Goal: Communication & Community: Ask a question

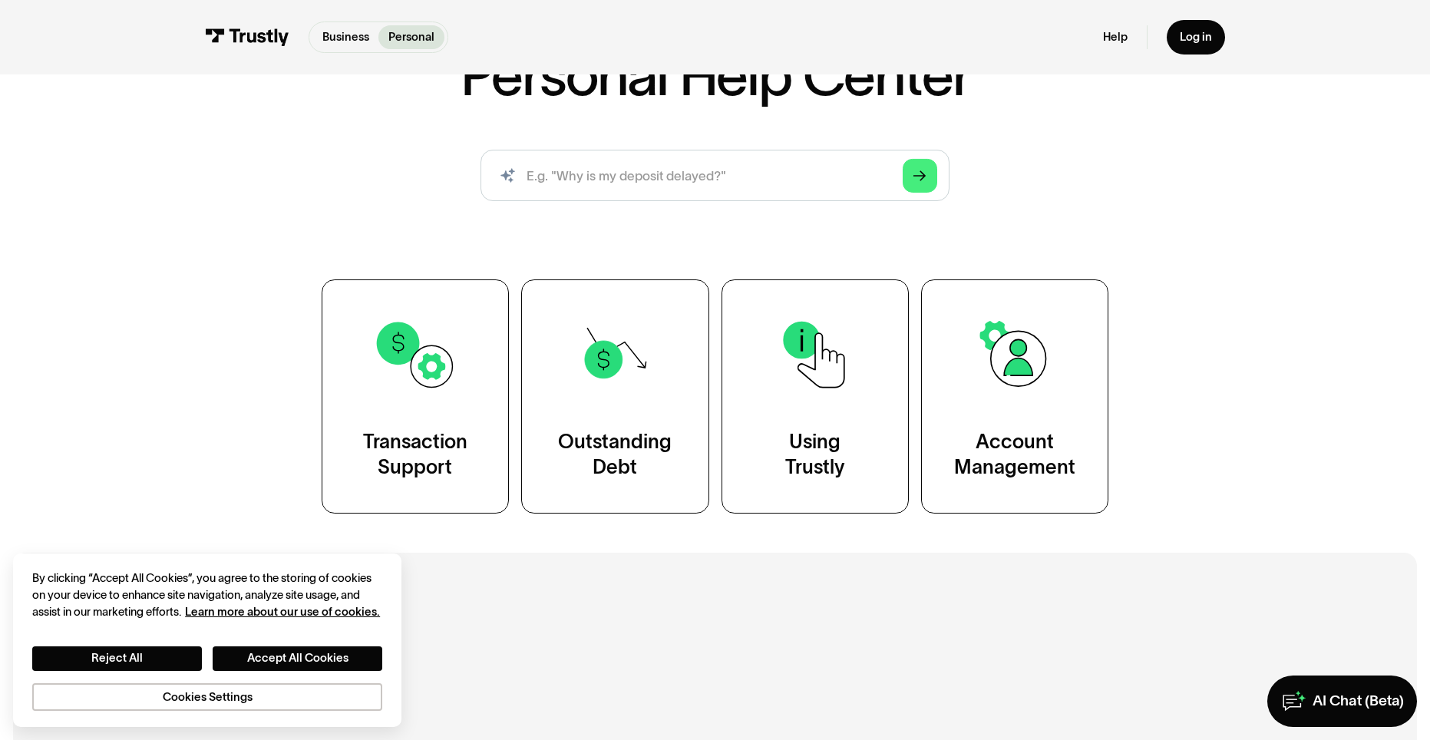
scroll to position [153, 0]
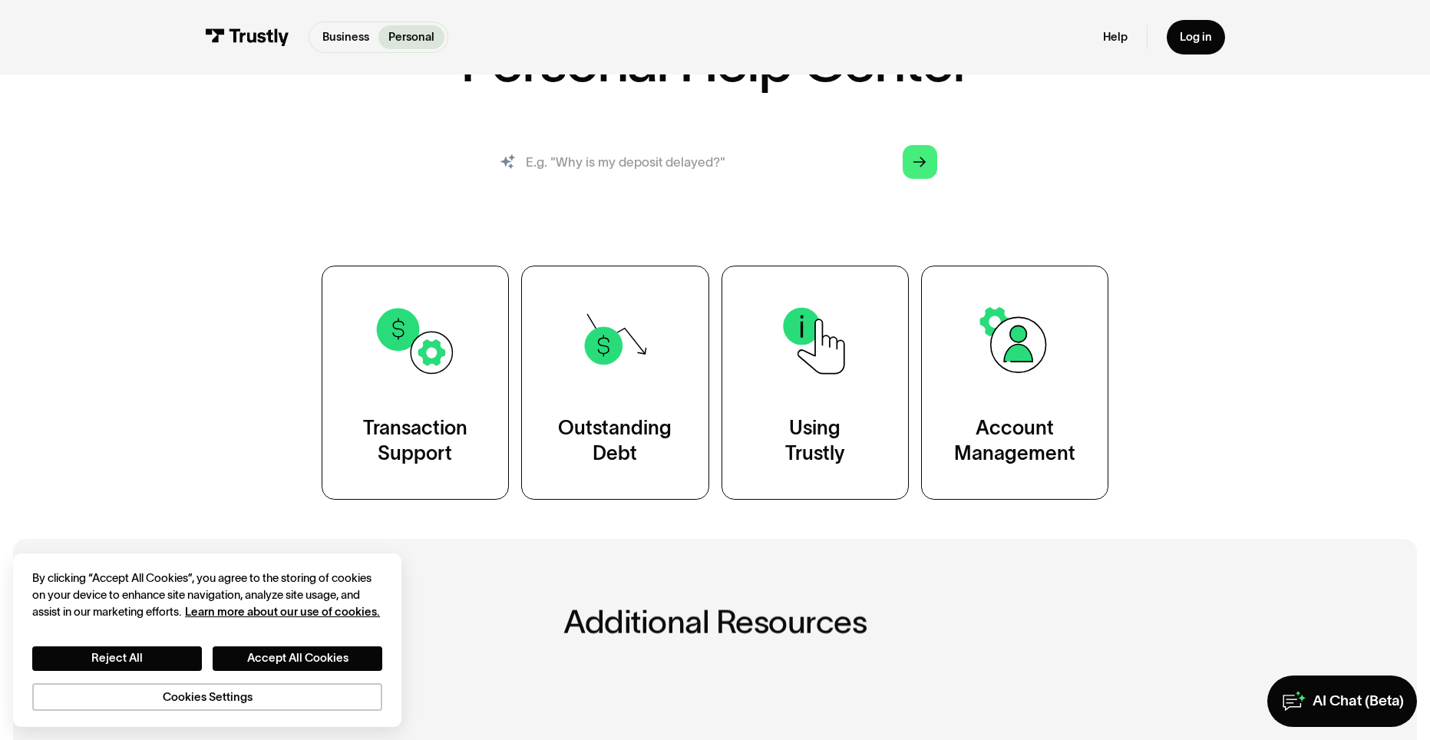
click at [736, 166] on input "search" at bounding box center [715, 162] width 470 height 52
type input "cant withdraw"
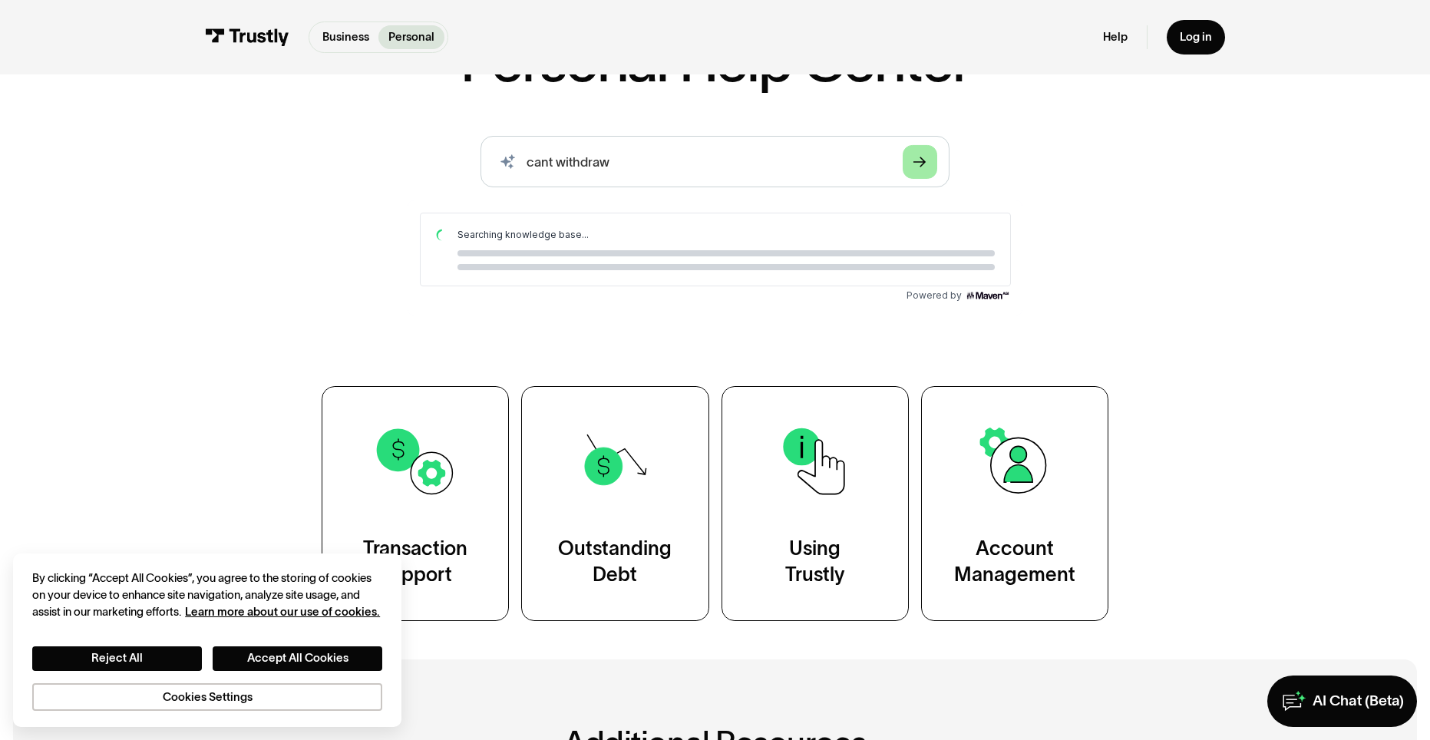
scroll to position [0, 0]
click at [908, 160] on link "Arrow Right" at bounding box center [919, 161] width 34 height 34
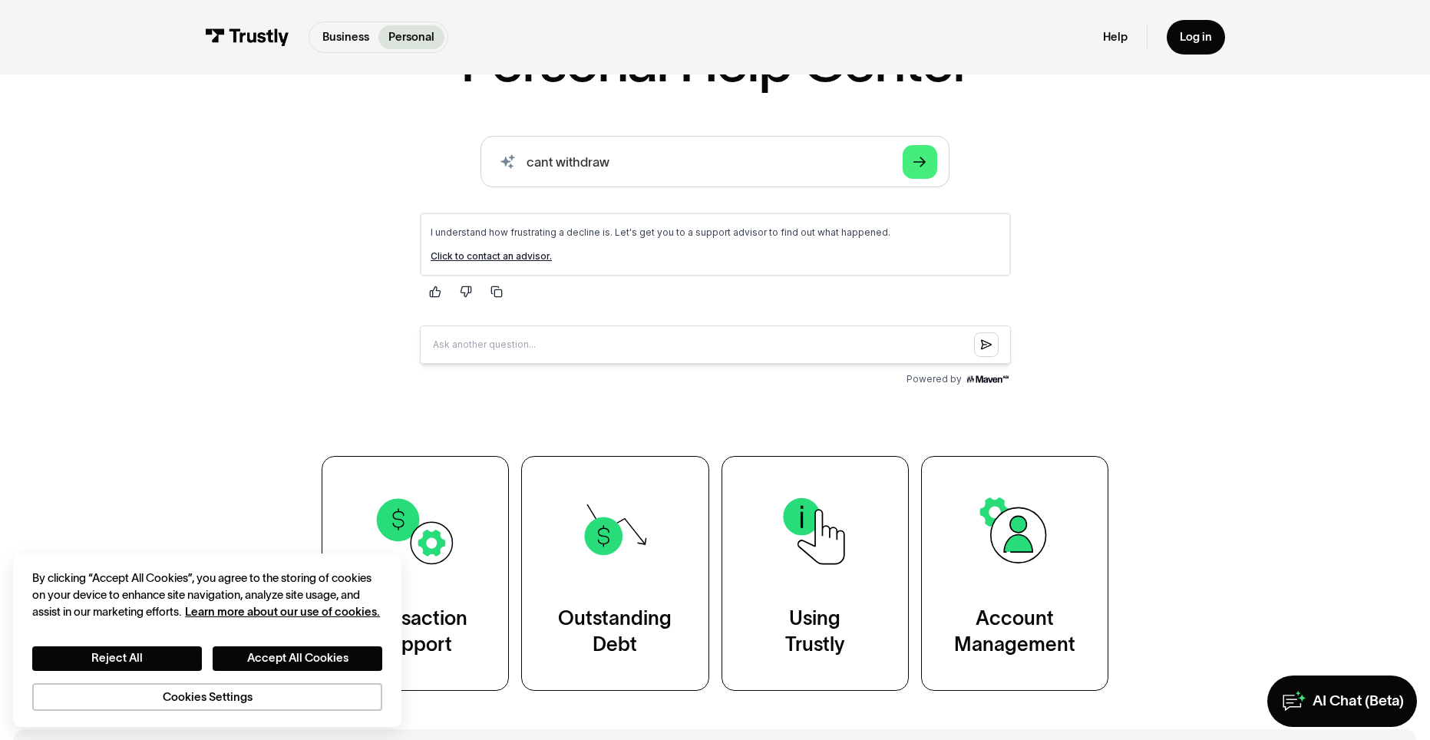
click at [517, 261] on link "Click to contact an advisor." at bounding box center [490, 256] width 121 height 12
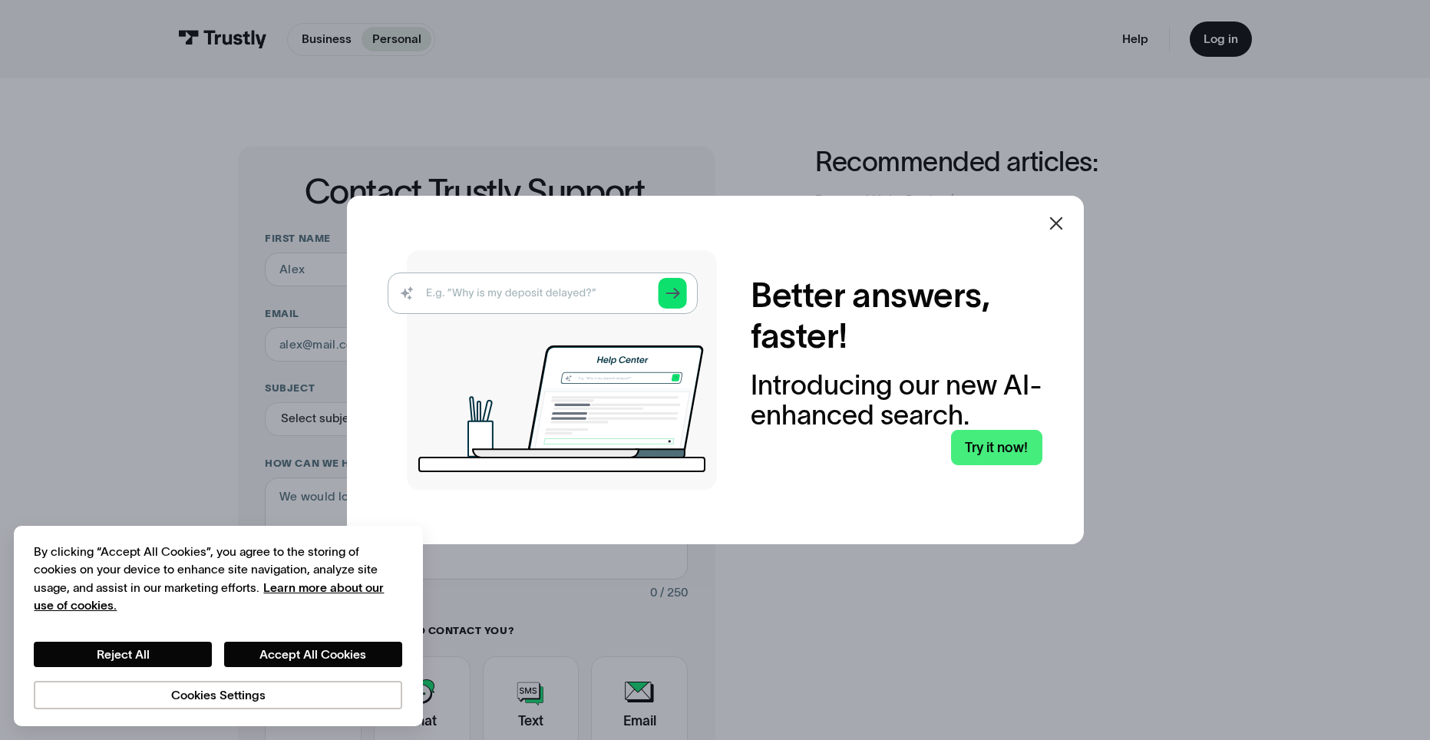
click at [1062, 219] on icon at bounding box center [1056, 223] width 18 height 18
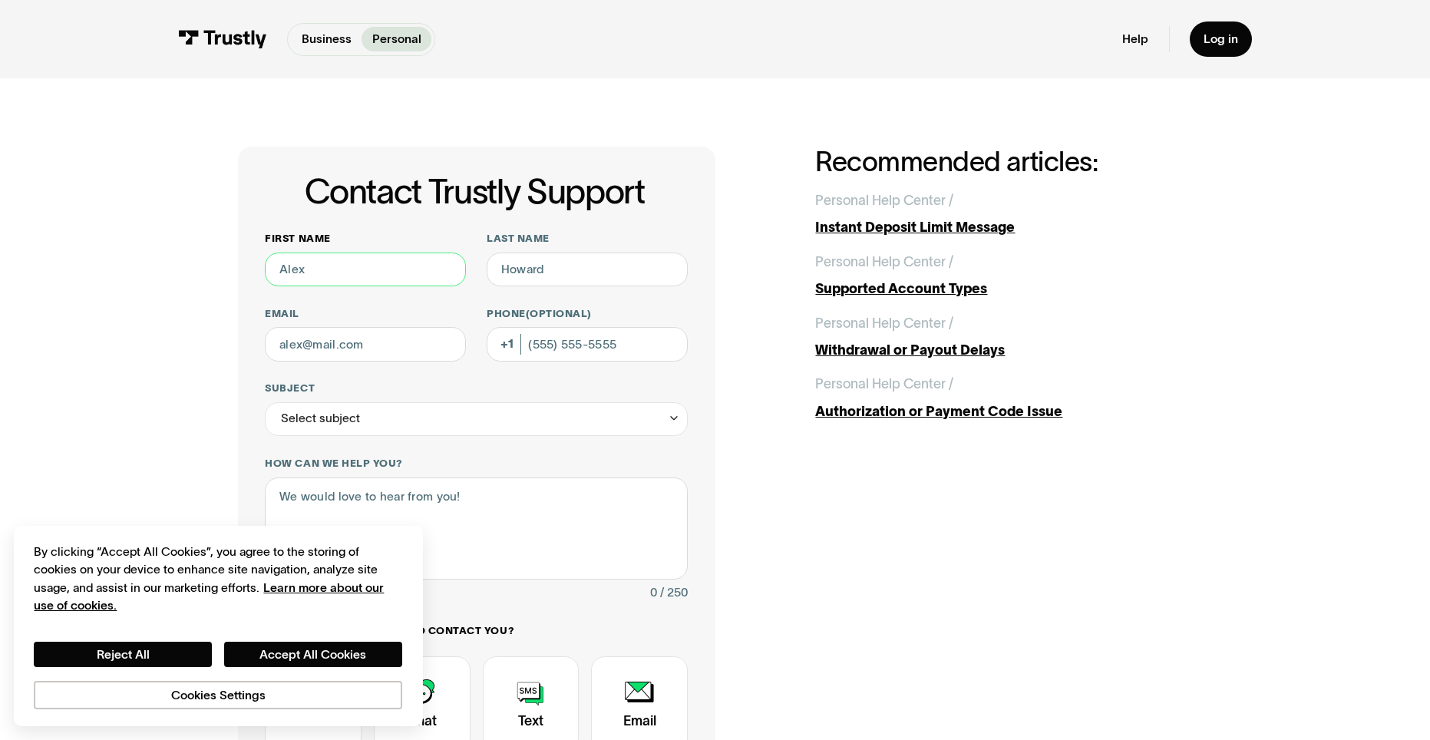
click at [355, 277] on input "First name" at bounding box center [365, 269] width 201 height 34
type input "LaTravion"
click at [549, 272] on input "Last name" at bounding box center [587, 269] width 201 height 34
type input "Colar"
click at [312, 346] on input "Email" at bounding box center [365, 344] width 201 height 34
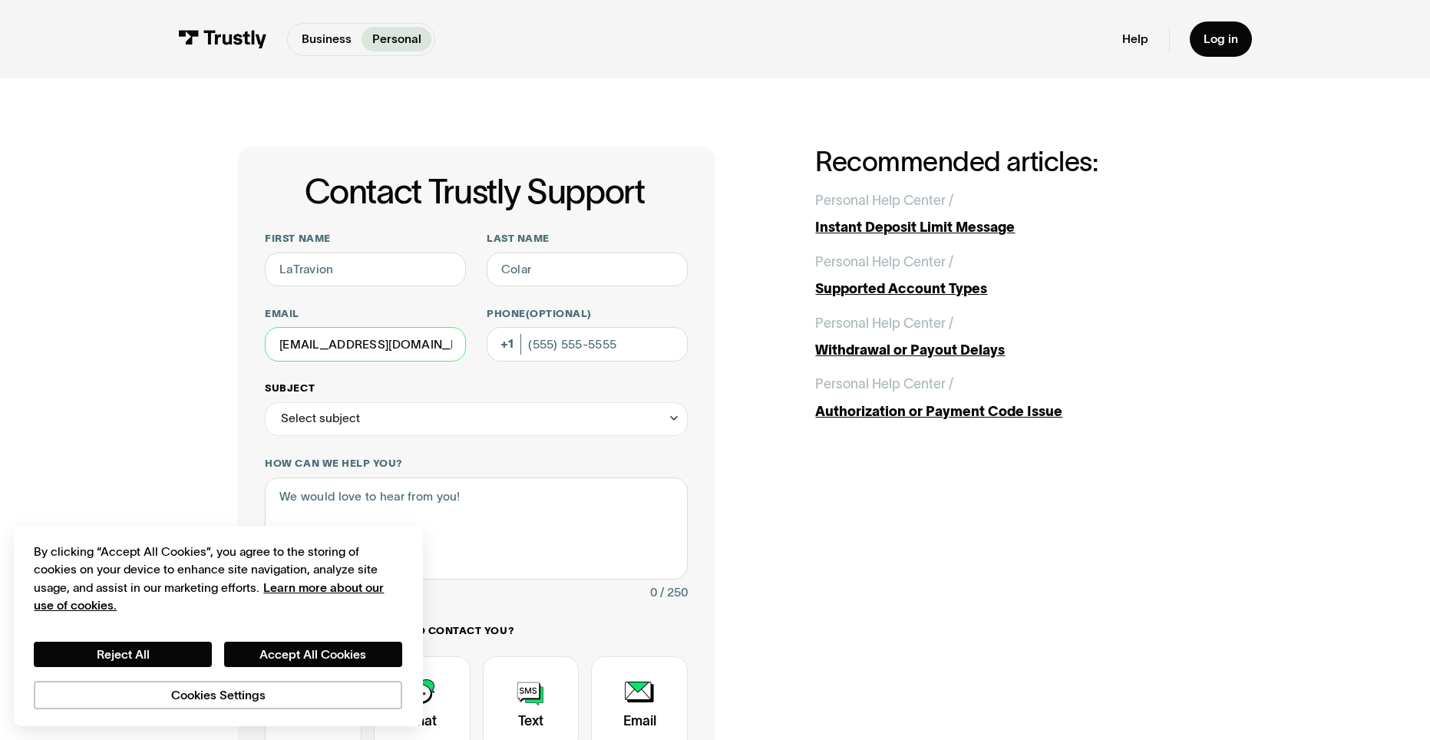
type input "colarlatravion7@gmail.com"
click at [465, 429] on div "Select subject" at bounding box center [476, 419] width 423 height 34
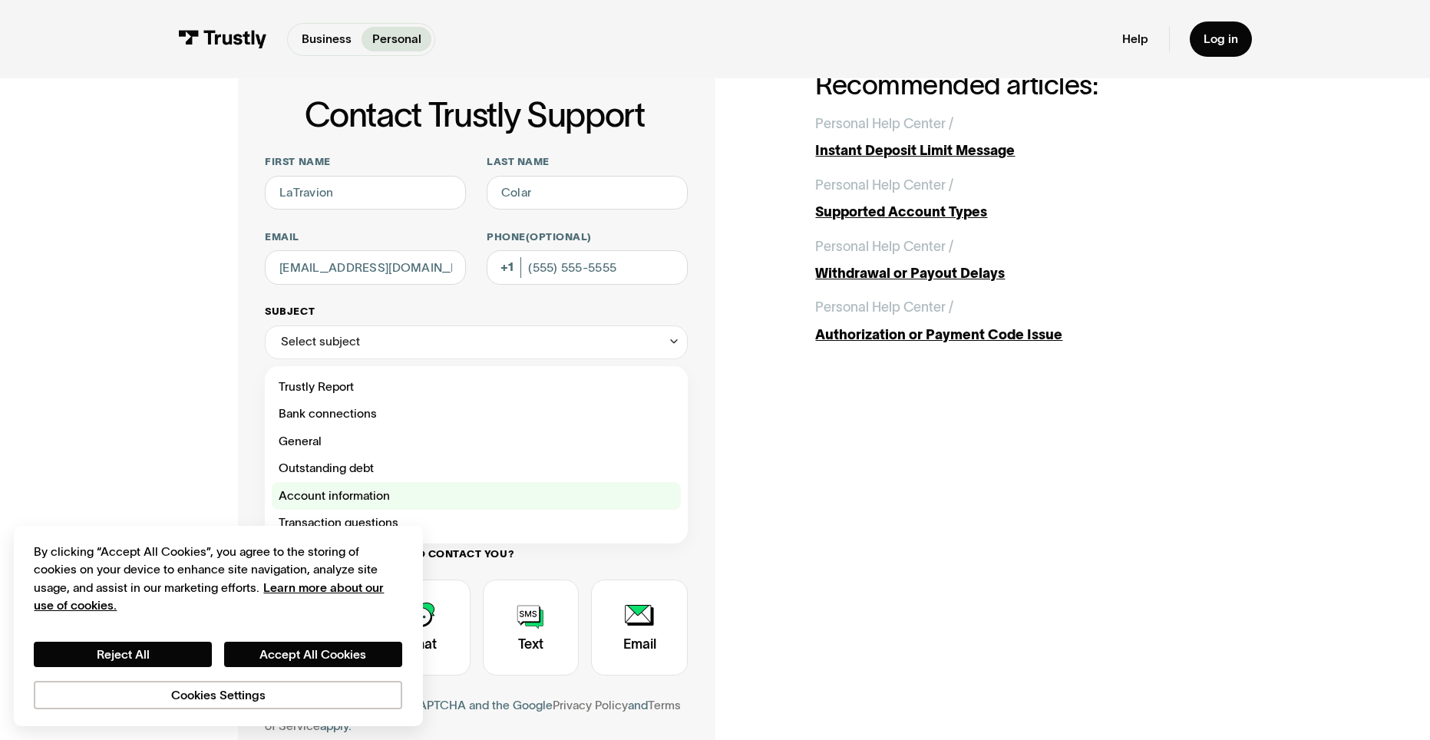
scroll to position [153, 0]
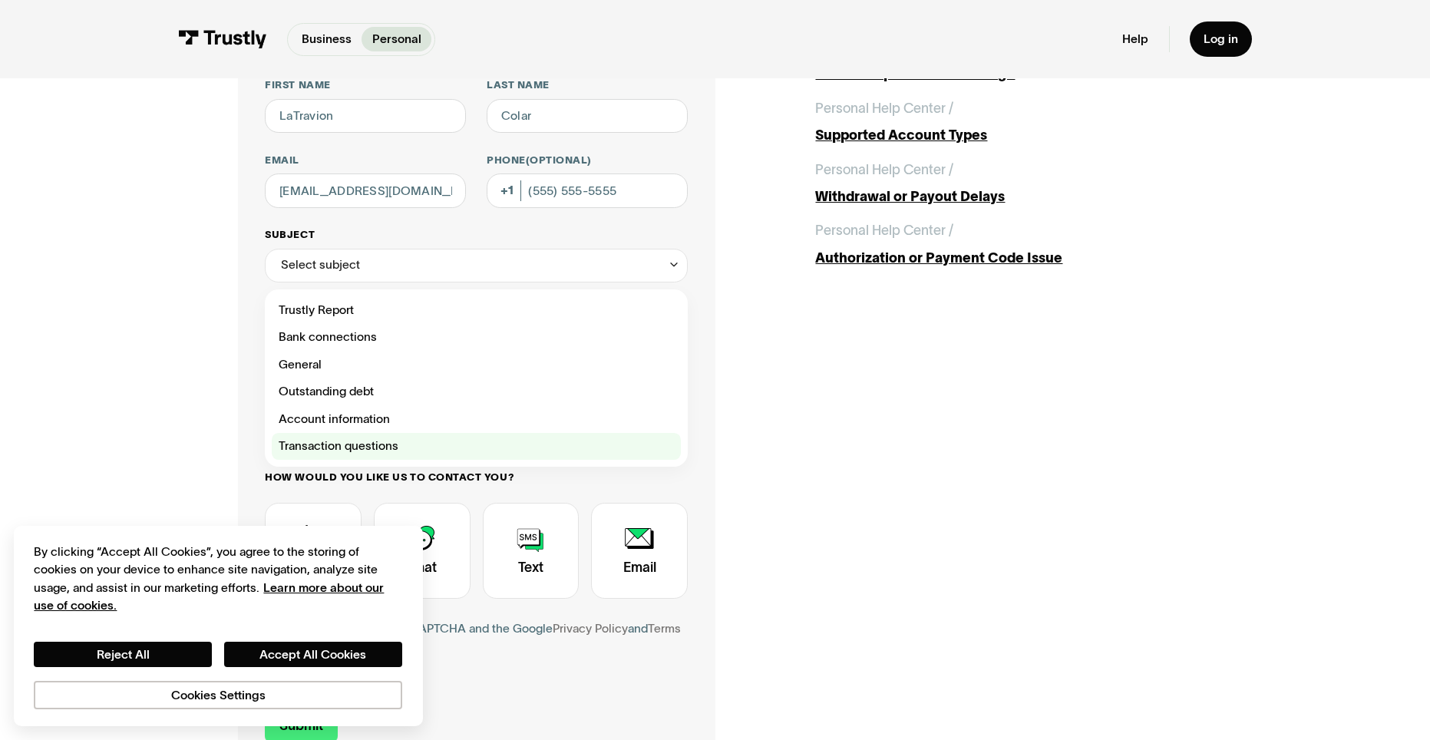
click at [454, 451] on div "Contact Trustly Support" at bounding box center [476, 447] width 409 height 28
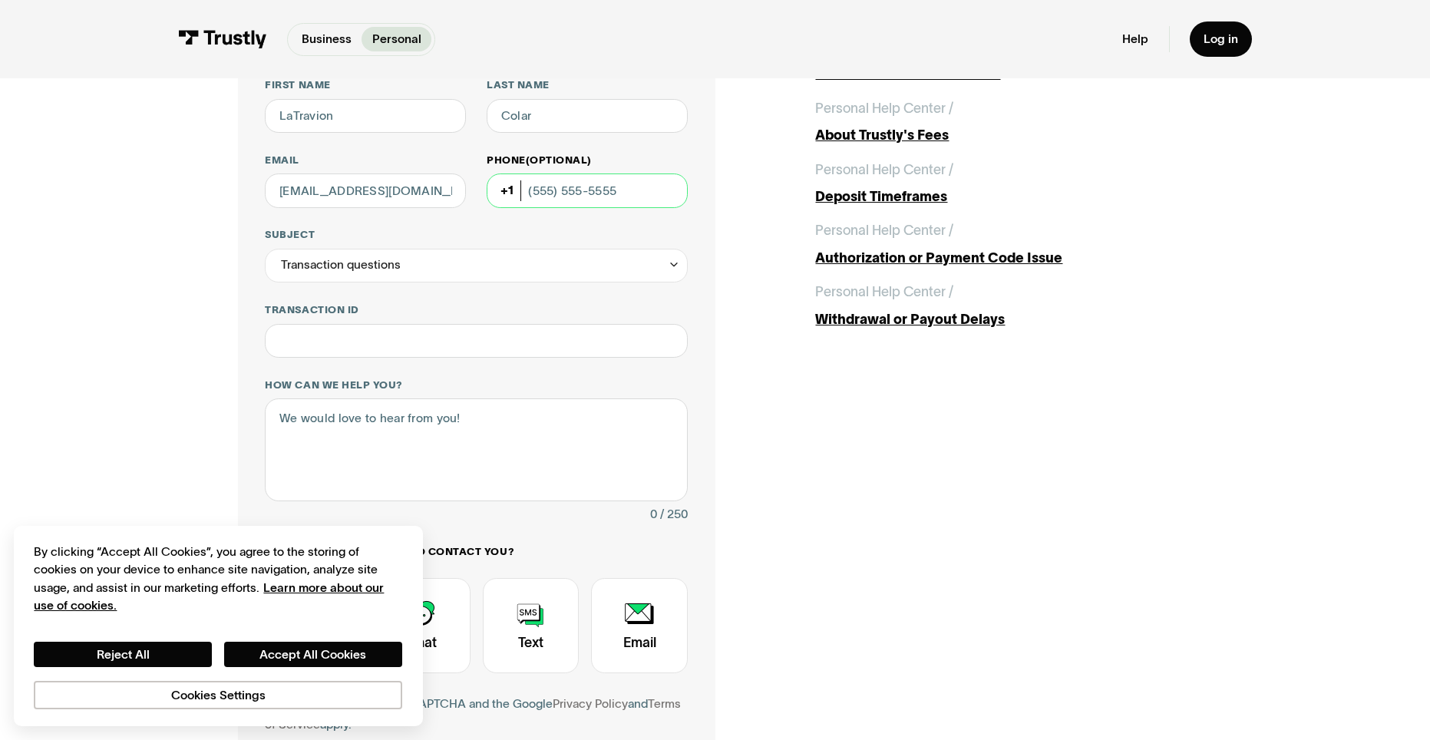
click at [589, 203] on input "Phone (Optional)" at bounding box center [587, 190] width 201 height 34
click at [452, 269] on div "Transaction questions" at bounding box center [476, 266] width 423 height 34
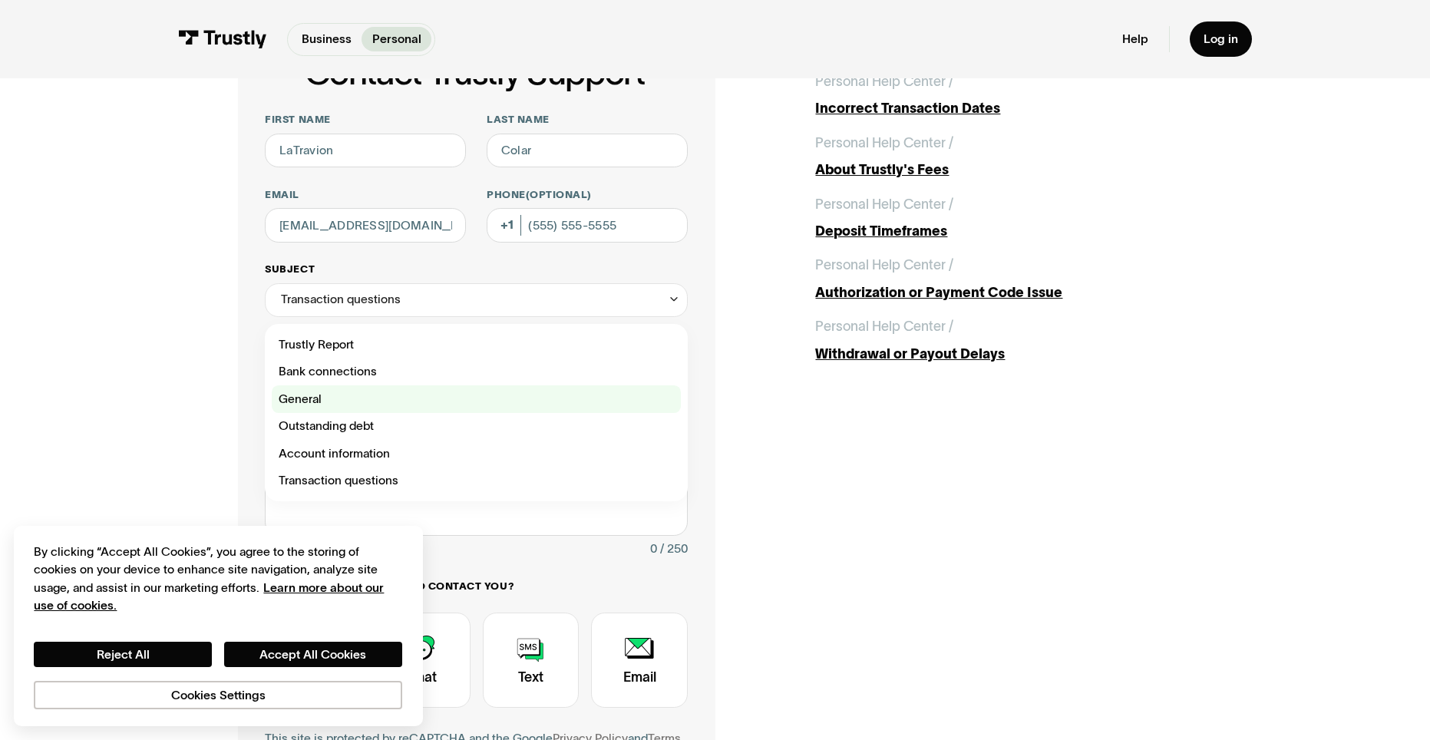
scroll to position [77, 0]
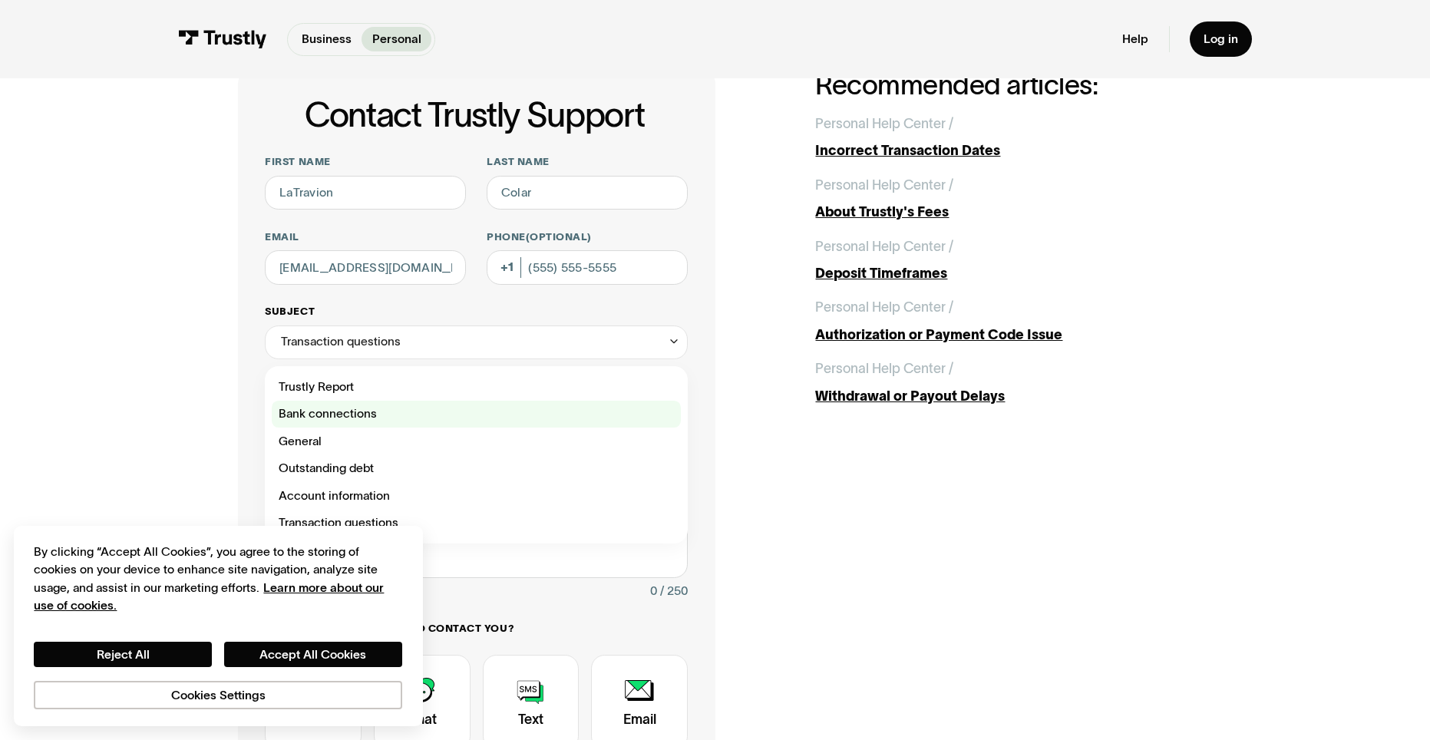
click at [360, 412] on div "Contact Trustly Support" at bounding box center [476, 415] width 409 height 28
type input "**********"
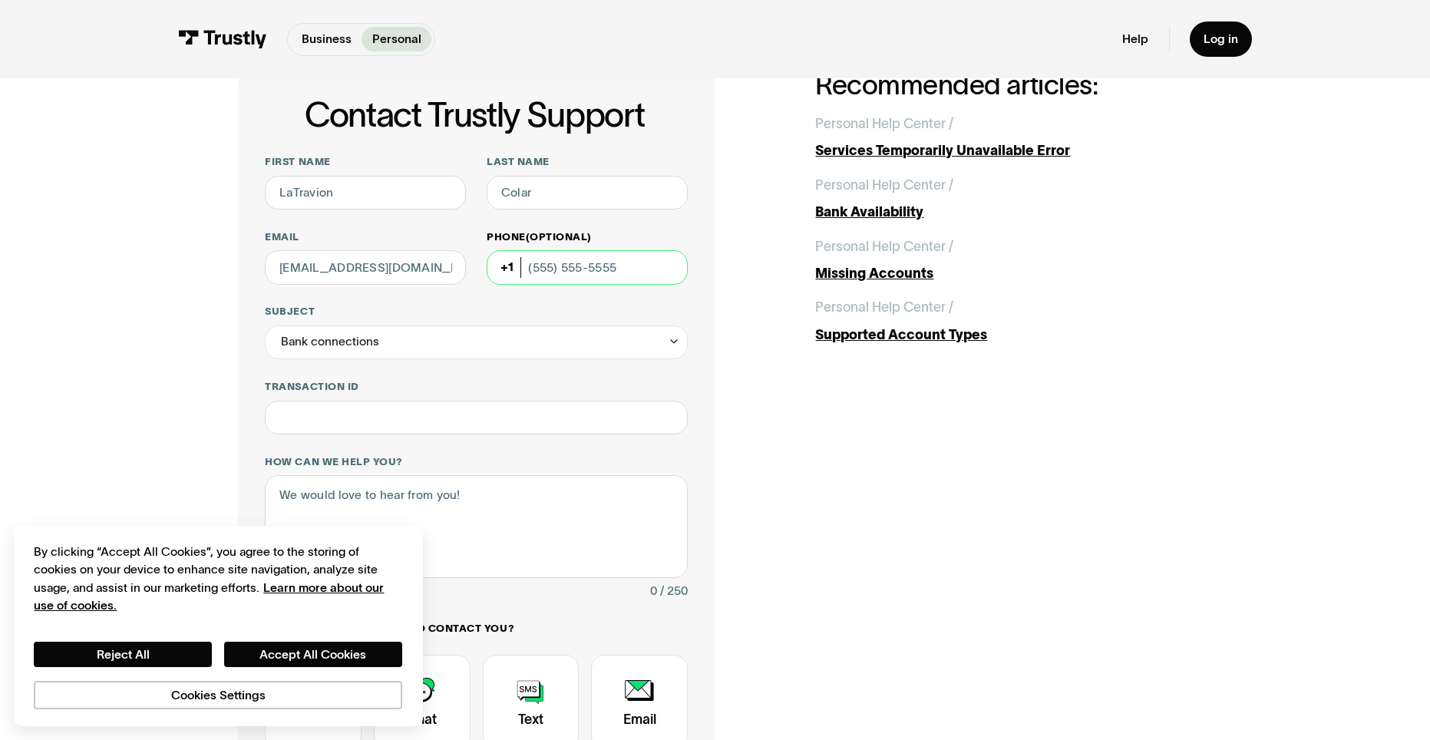
click at [596, 261] on input "Phone (Optional)" at bounding box center [587, 267] width 201 height 34
type input "(915) 329-7024"
click at [484, 500] on textarea "How can we help you?" at bounding box center [476, 526] width 423 height 102
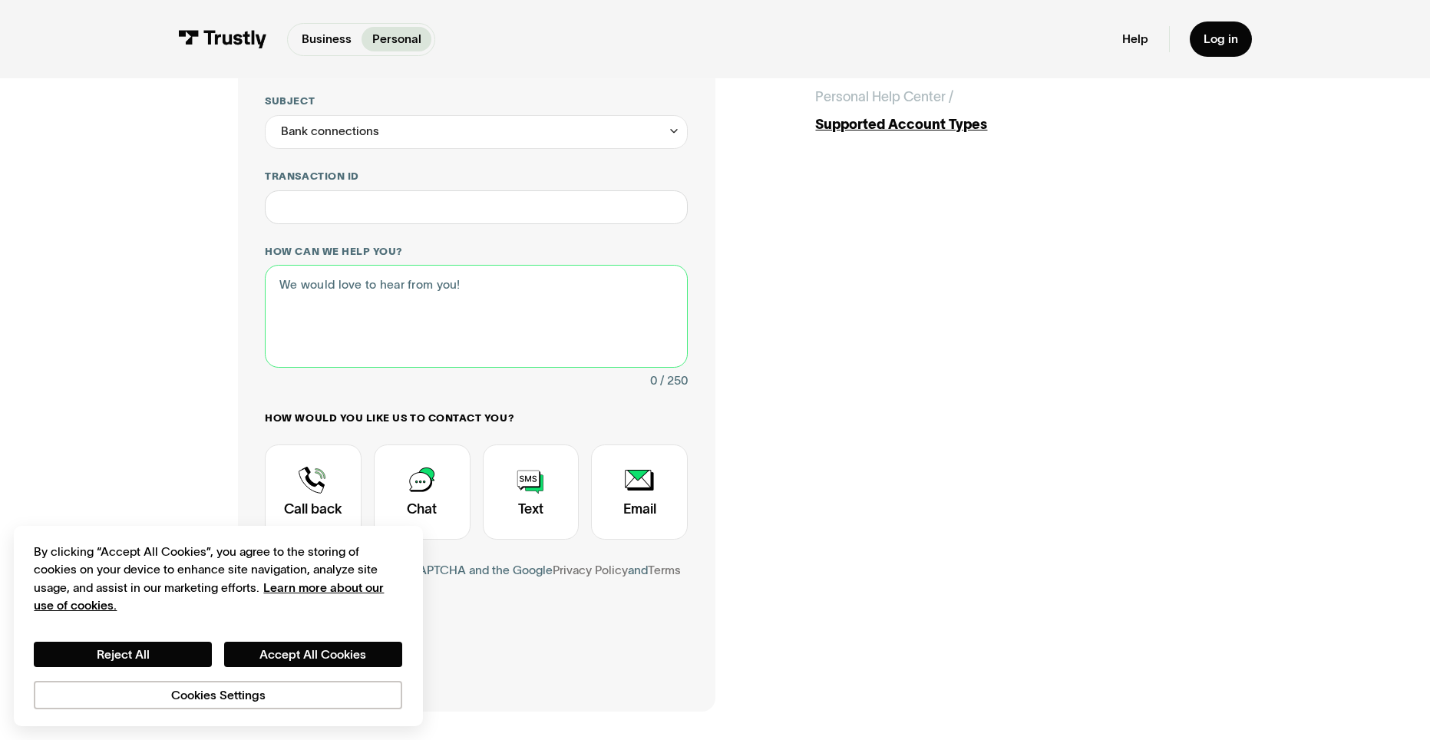
scroll to position [307, 0]
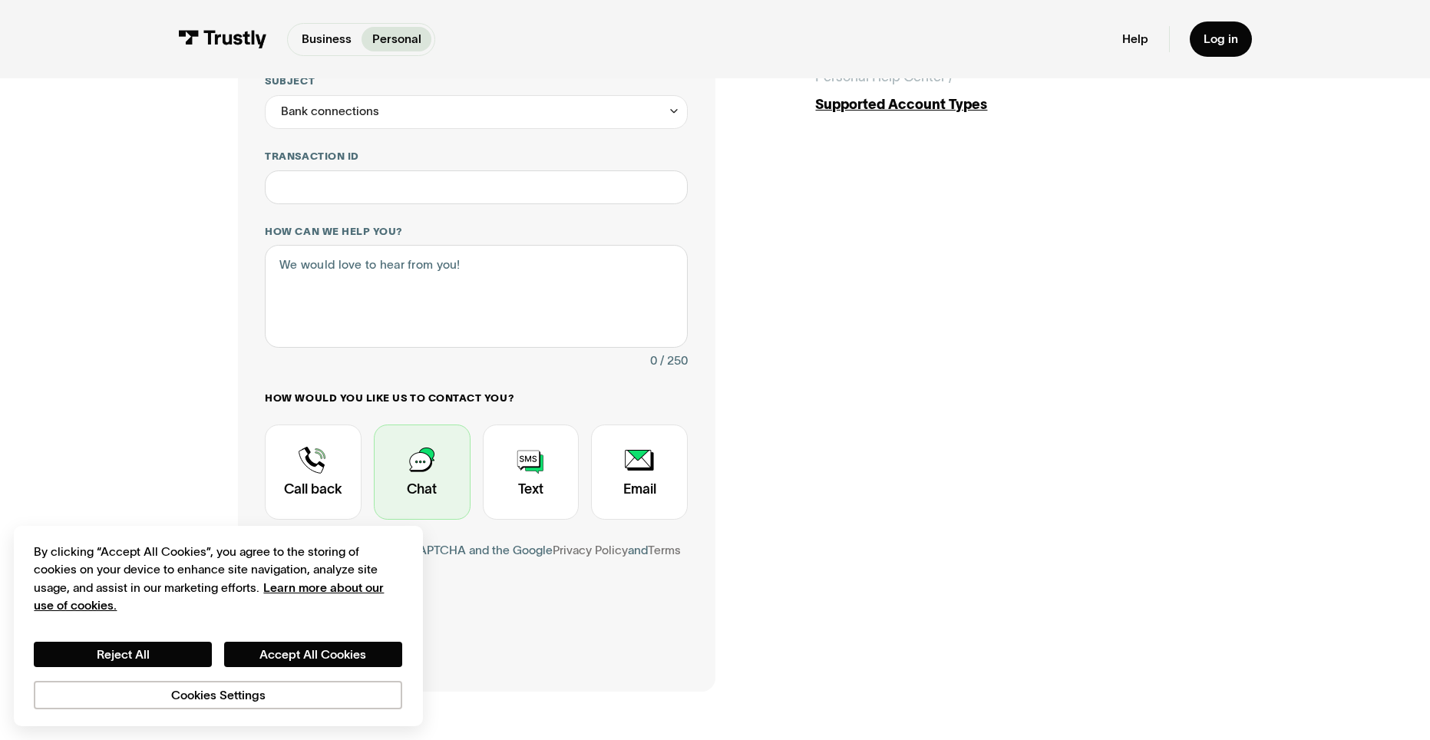
click at [443, 464] on div "Contact Trustly Support" at bounding box center [422, 471] width 97 height 95
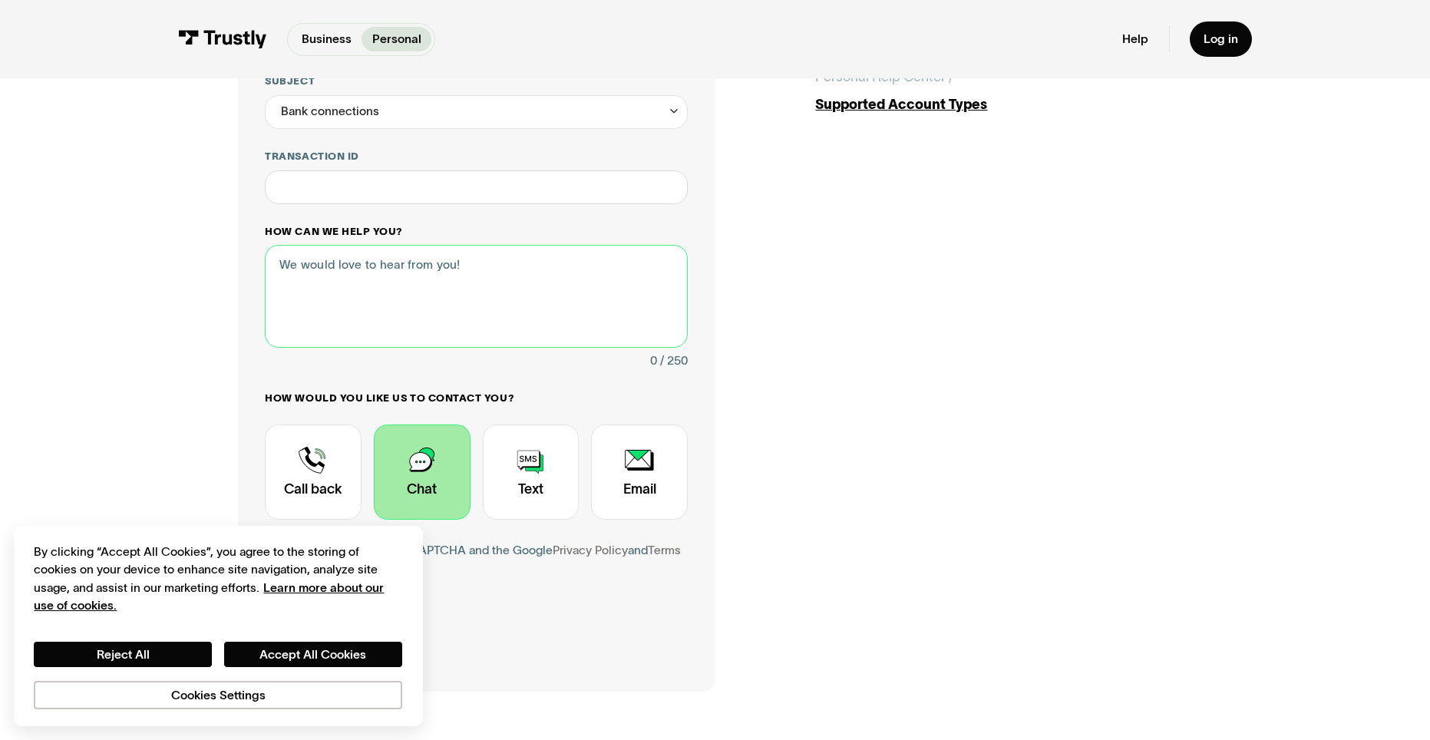
click at [481, 310] on textarea "How can we help you?" at bounding box center [476, 296] width 423 height 102
drag, startPoint x: 533, startPoint y: 276, endPoint x: 522, endPoint y: 273, distance: 11.0
click at [532, 282] on textarea "cant withdraw earnings from underdog account" at bounding box center [476, 296] width 423 height 102
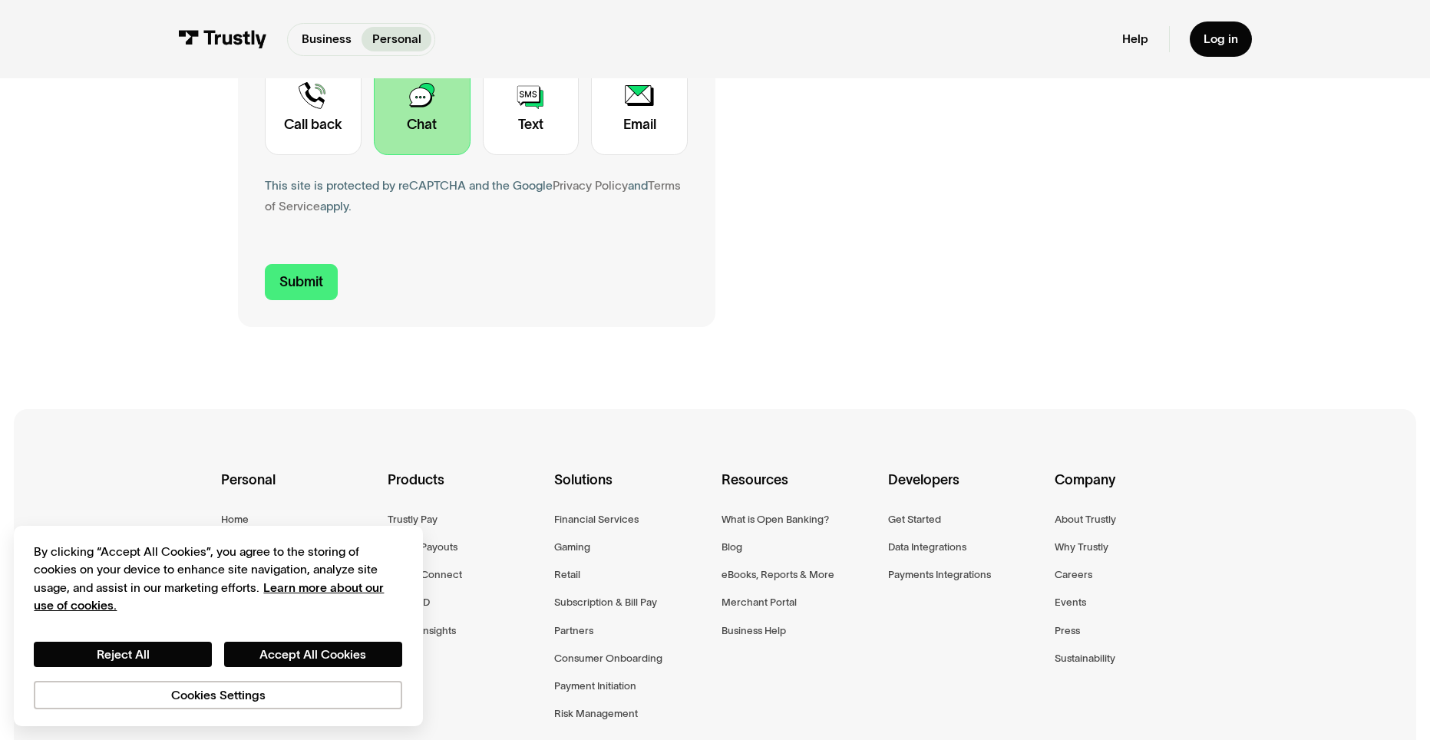
scroll to position [767, 0]
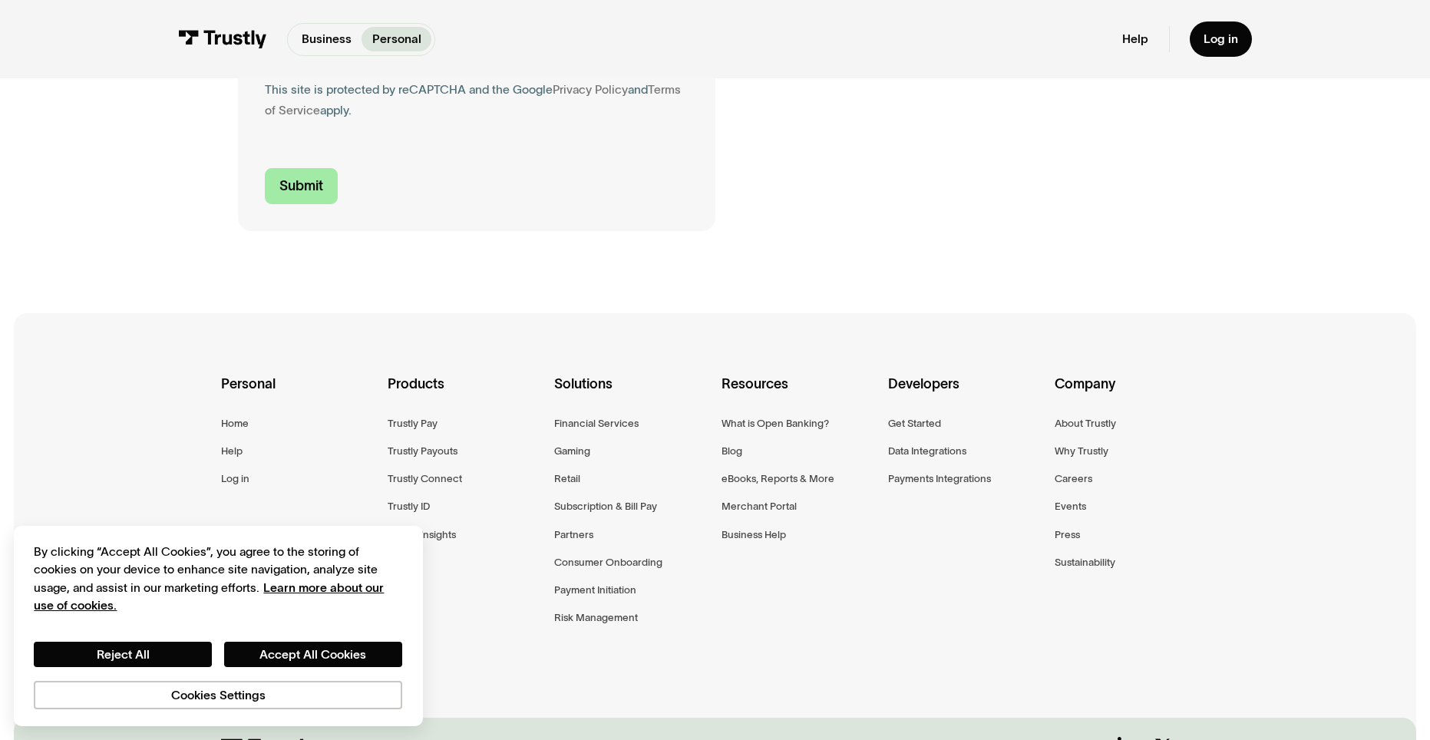
type textarea "cant withdraw earnings from underdog account"
click at [275, 188] on input "Submit" at bounding box center [301, 185] width 73 height 35
type input "+19153297024"
click at [279, 190] on input "Submit" at bounding box center [301, 185] width 73 height 35
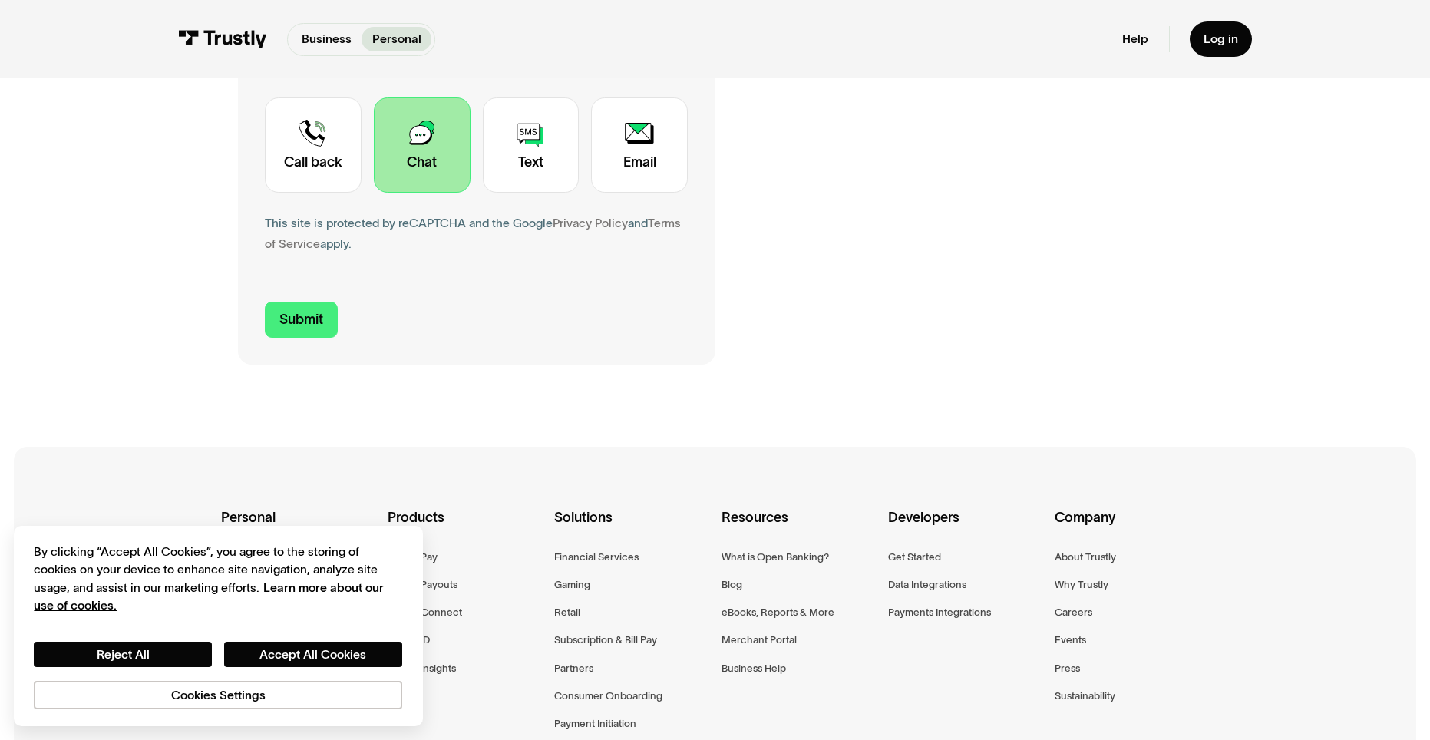
scroll to position [0, 0]
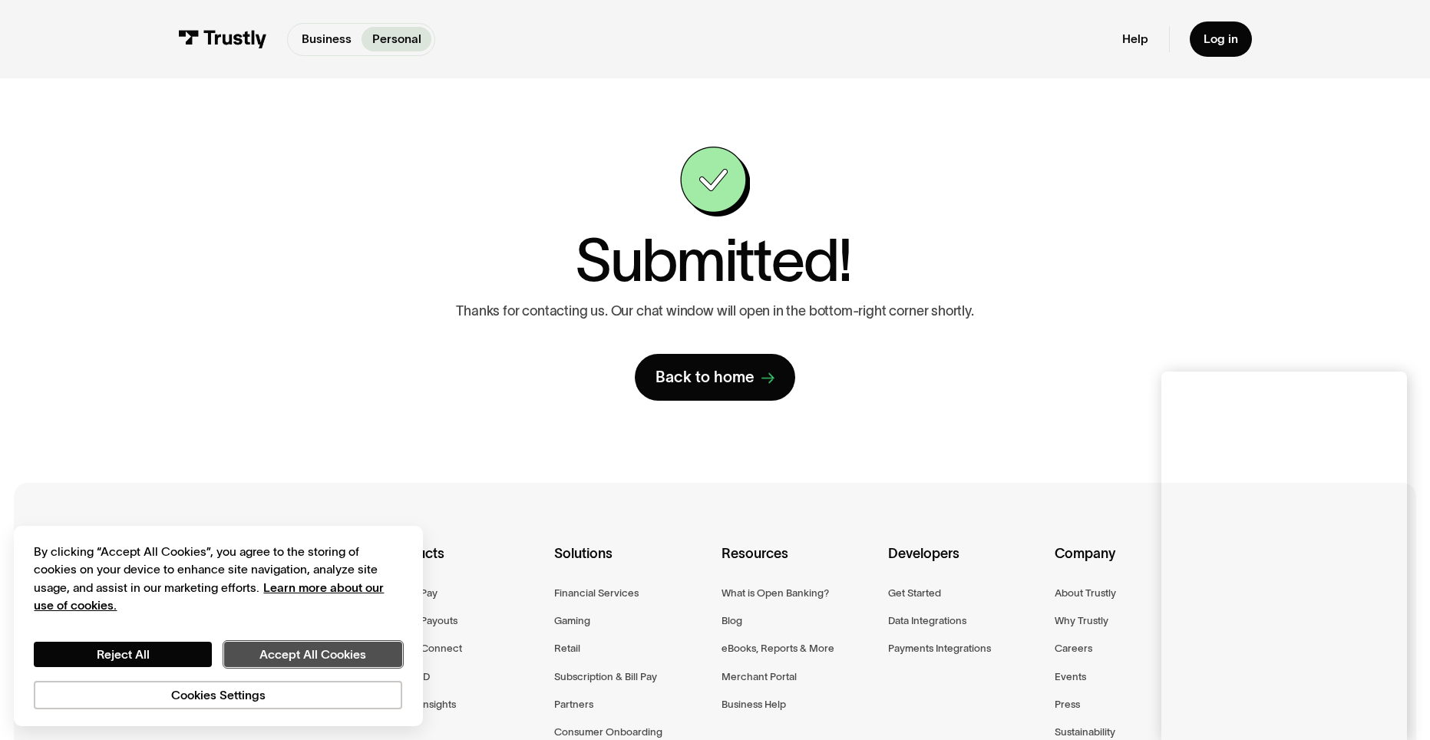
click at [378, 657] on button "Accept All Cookies" at bounding box center [313, 654] width 178 height 25
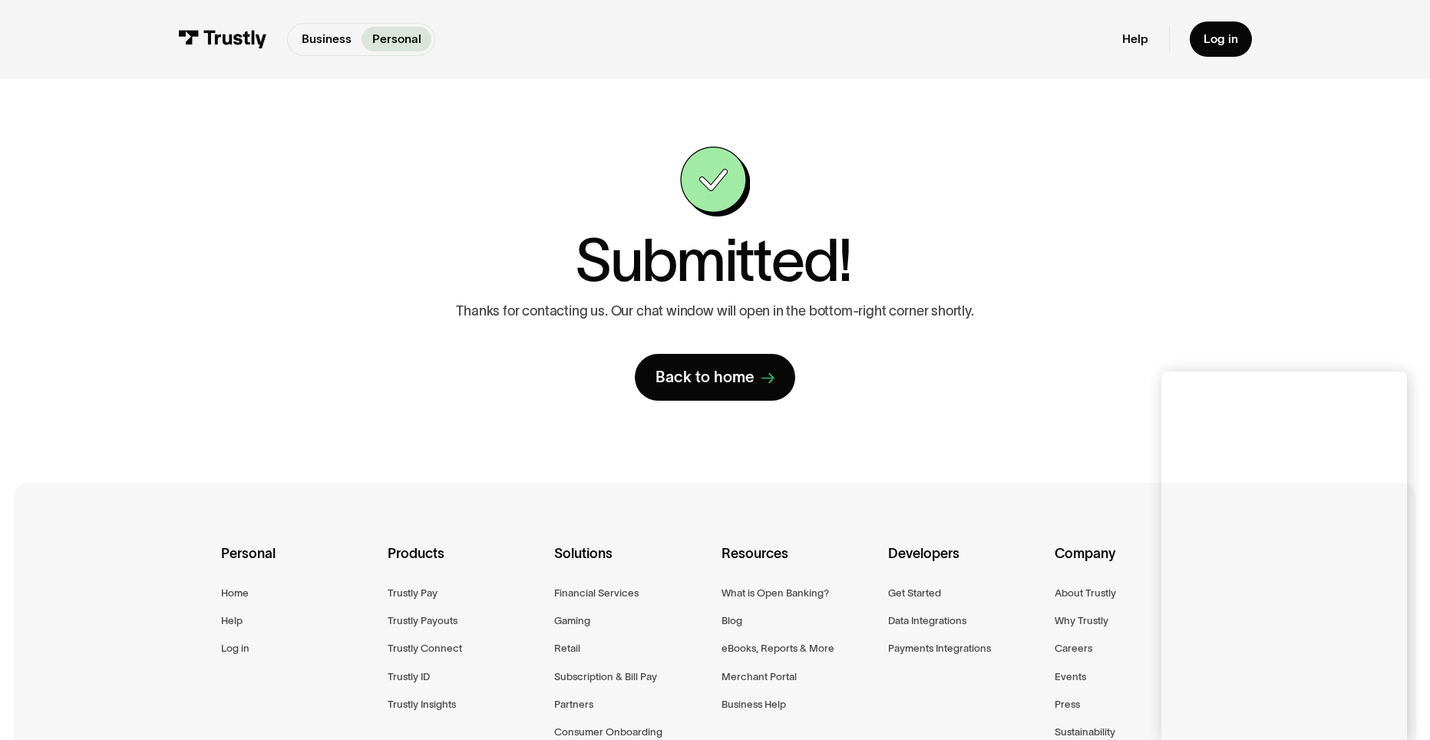
click at [933, 397] on div "Submitted! Thanks for contacting us. Our chat window will open in the bottom-ri…" at bounding box center [714, 274] width 579 height 254
click at [226, 108] on div "**********" at bounding box center [714, 273] width 1361 height 391
click at [226, 110] on div "**********" at bounding box center [714, 273] width 1361 height 391
click at [226, 111] on div "**********" at bounding box center [714, 273] width 1361 height 391
click at [811, 58] on div "Business Personal Business Personal Help Log in Business Personal Help Log in" at bounding box center [715, 39] width 1074 height 78
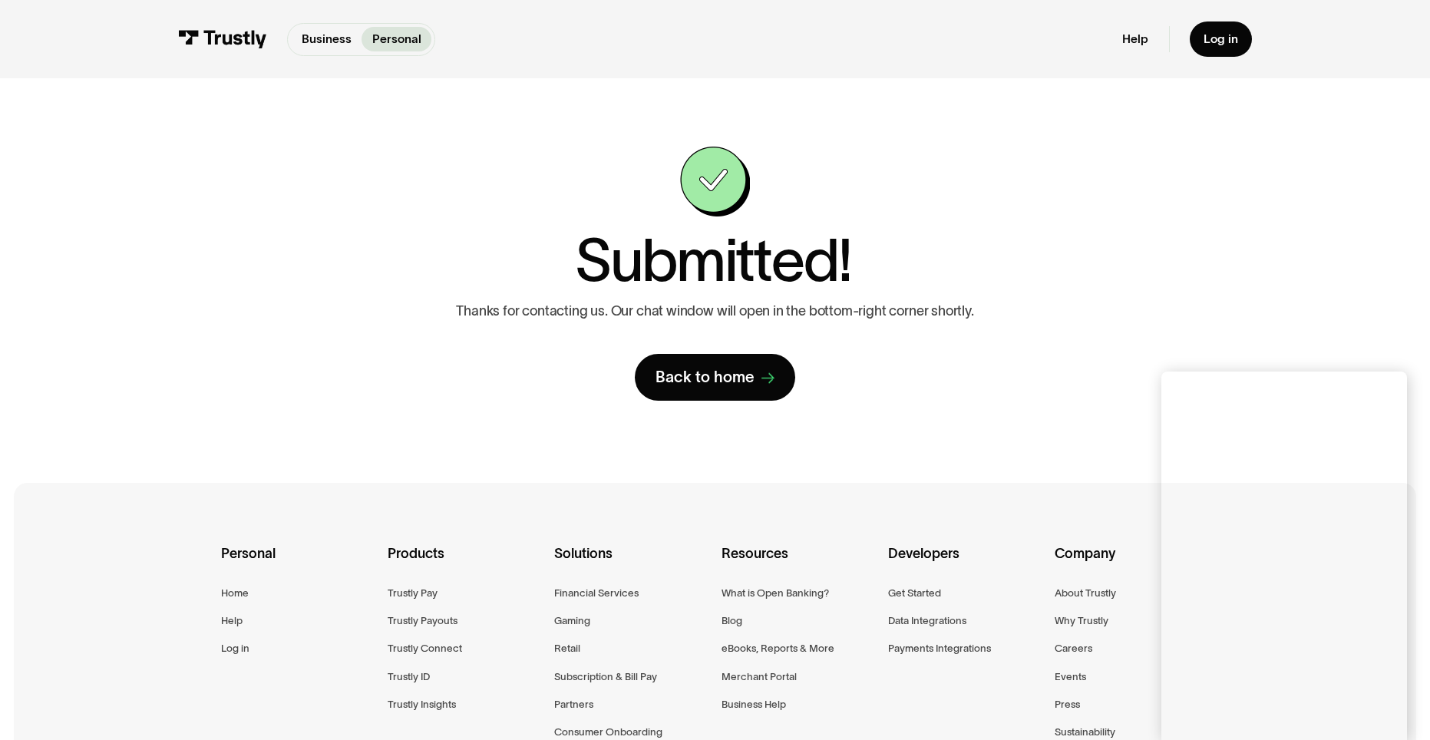
click at [755, 104] on div "**********" at bounding box center [714, 273] width 1361 height 391
click at [688, 147] on div "**********" at bounding box center [714, 273] width 1361 height 391
click at [686, 147] on img at bounding box center [715, 182] width 70 height 70
click at [685, 148] on img at bounding box center [715, 182] width 70 height 70
click at [683, 150] on img at bounding box center [715, 182] width 70 height 70
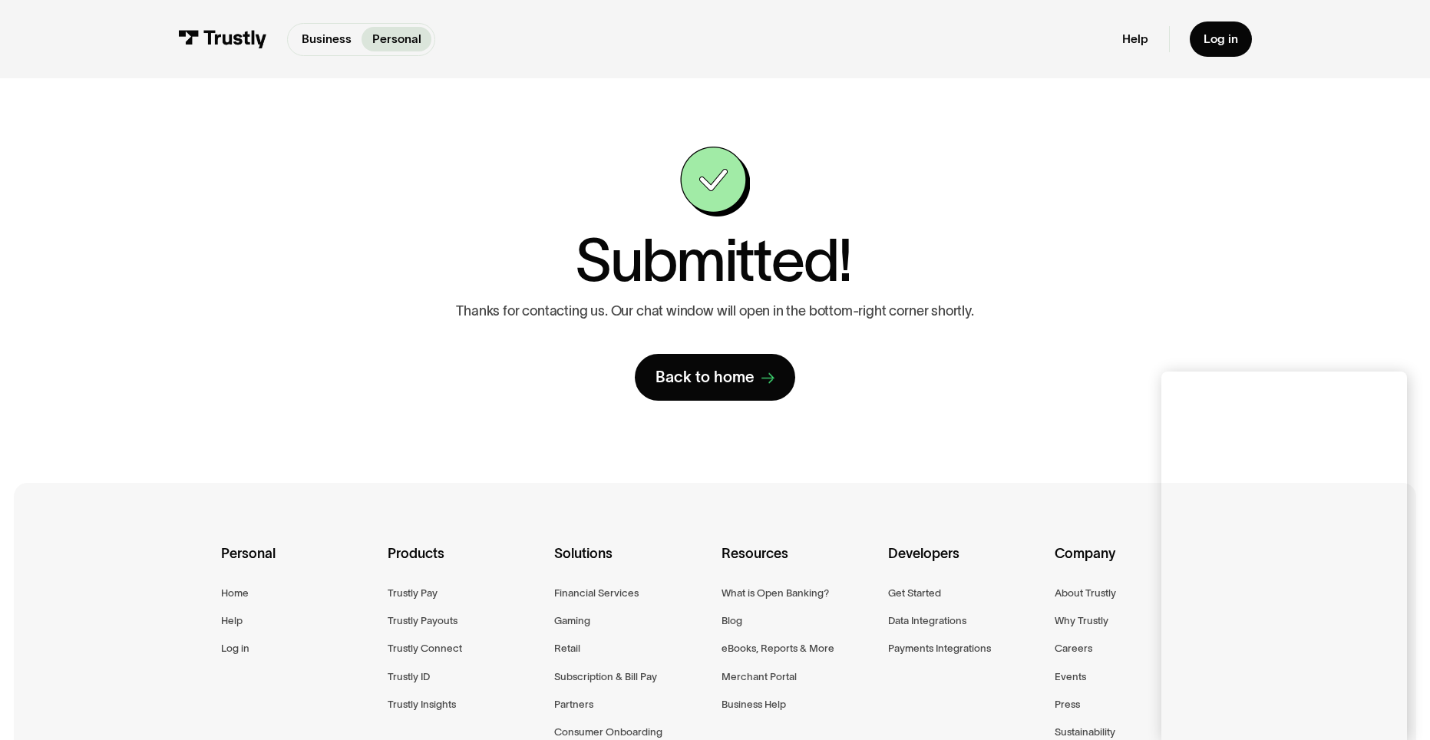
click at [691, 168] on img at bounding box center [715, 182] width 70 height 70
click at [688, 171] on img at bounding box center [715, 182] width 70 height 70
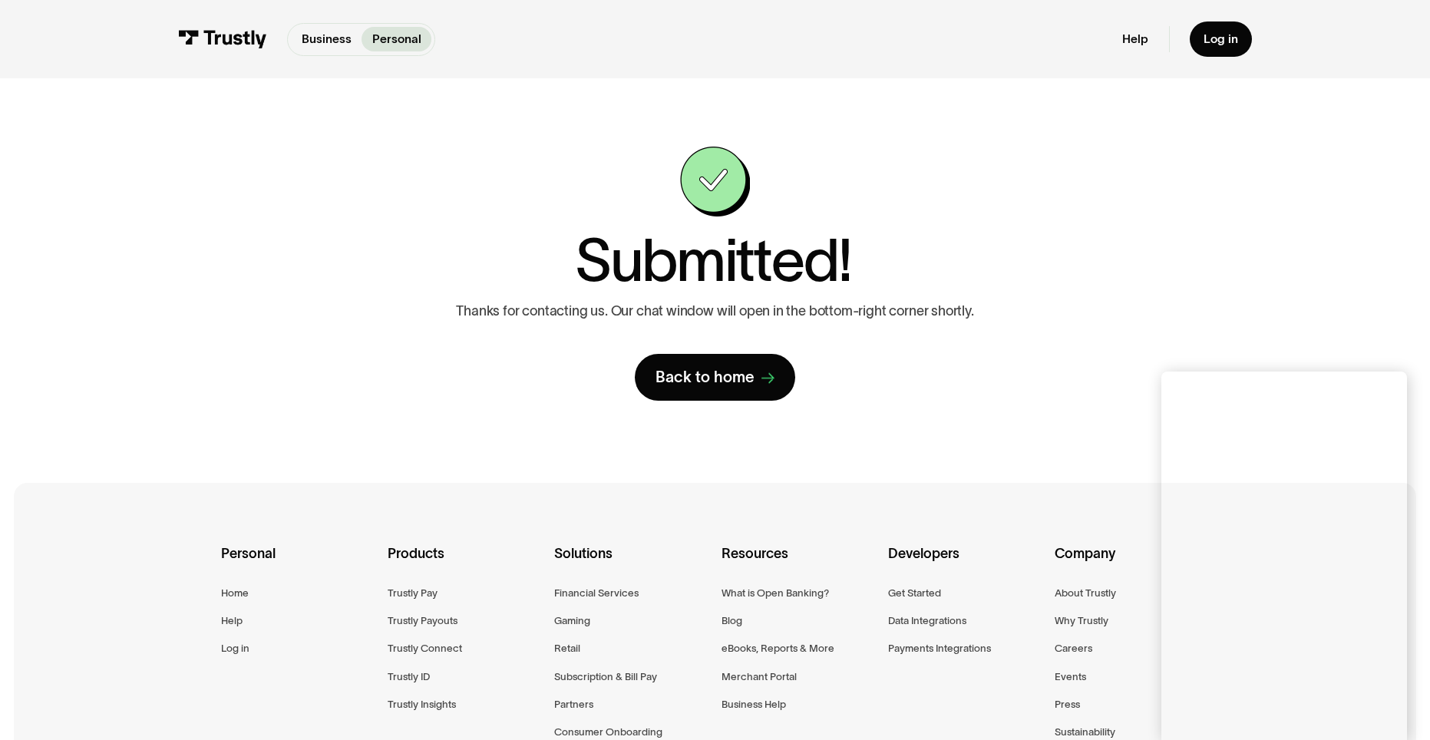
scroll to position [282, 0]
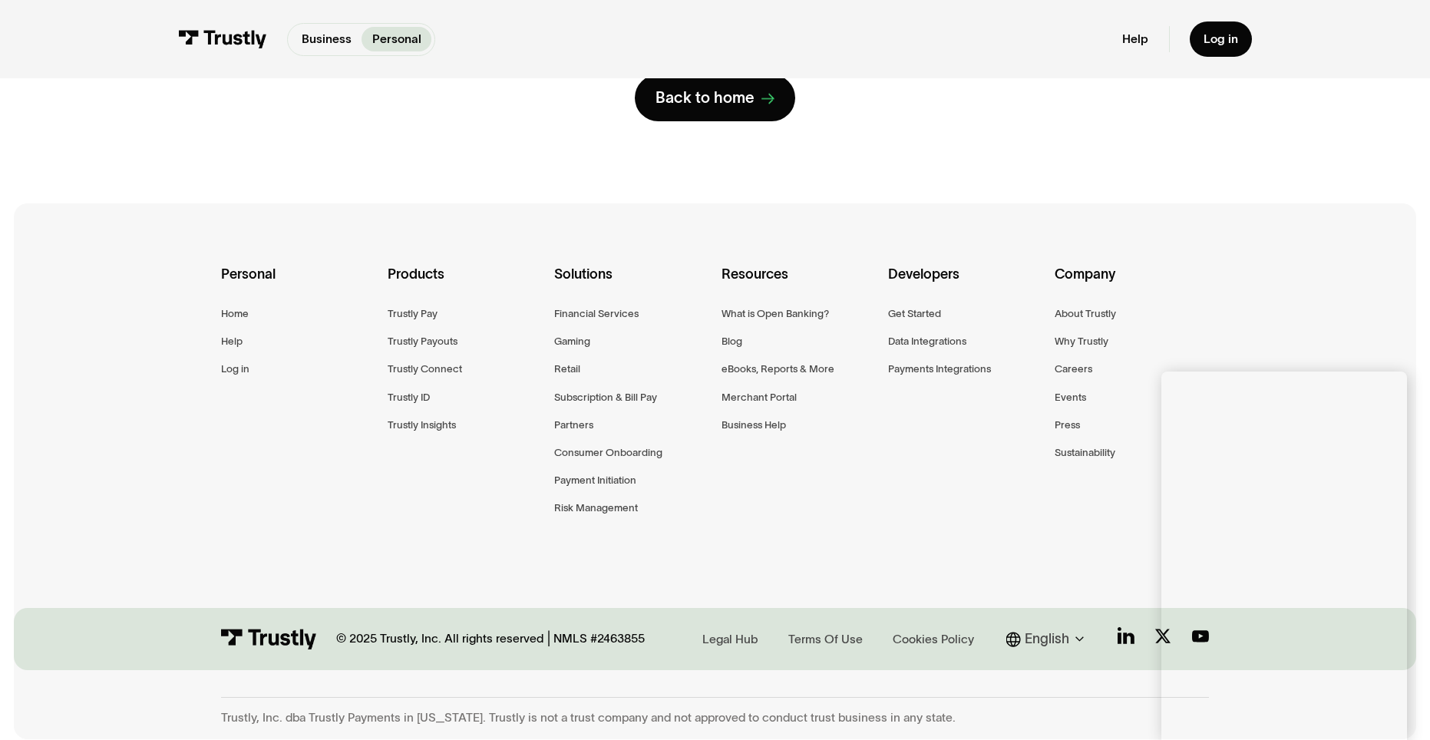
click at [964, 563] on div "Personal Home Help Log in Products Trustly Pay Trustly Payouts Trustly Connect …" at bounding box center [715, 412] width 988 height 418
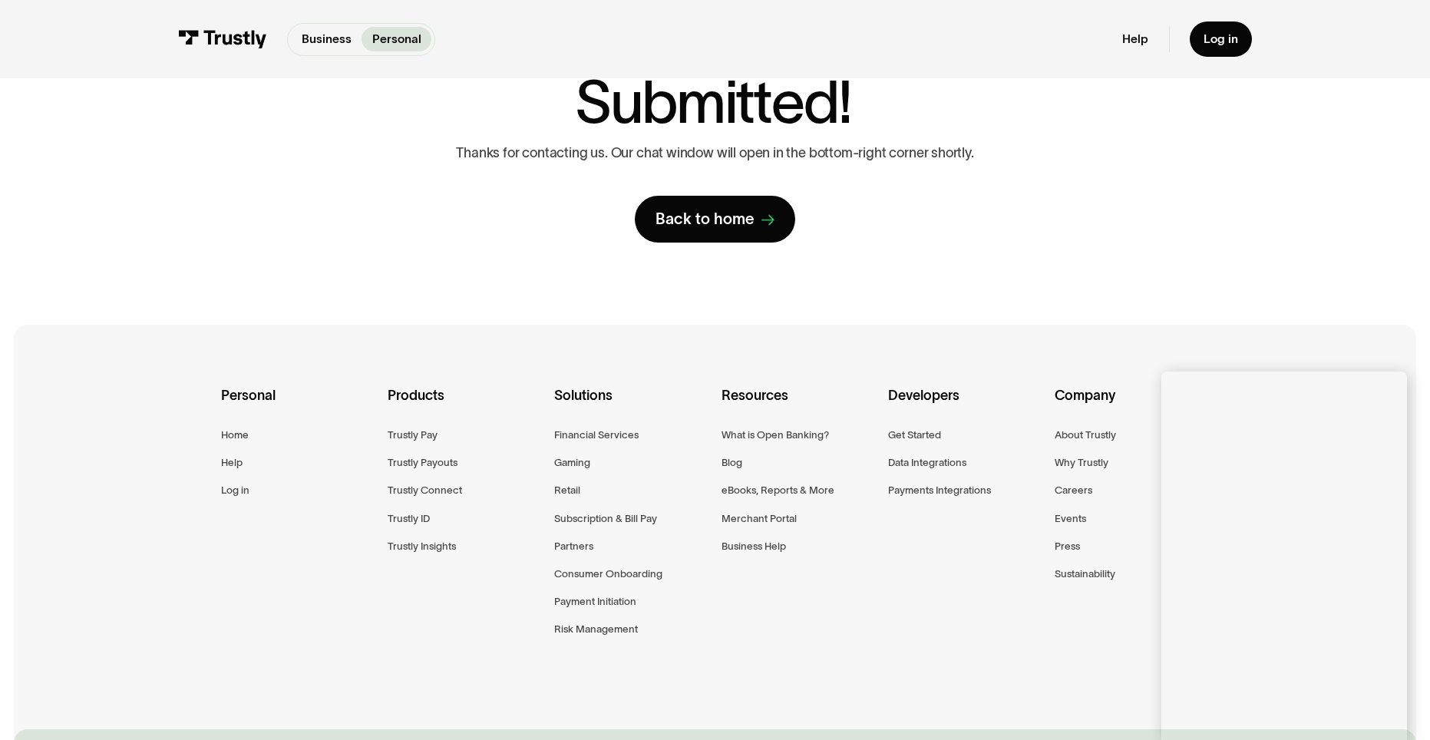
scroll to position [0, 0]
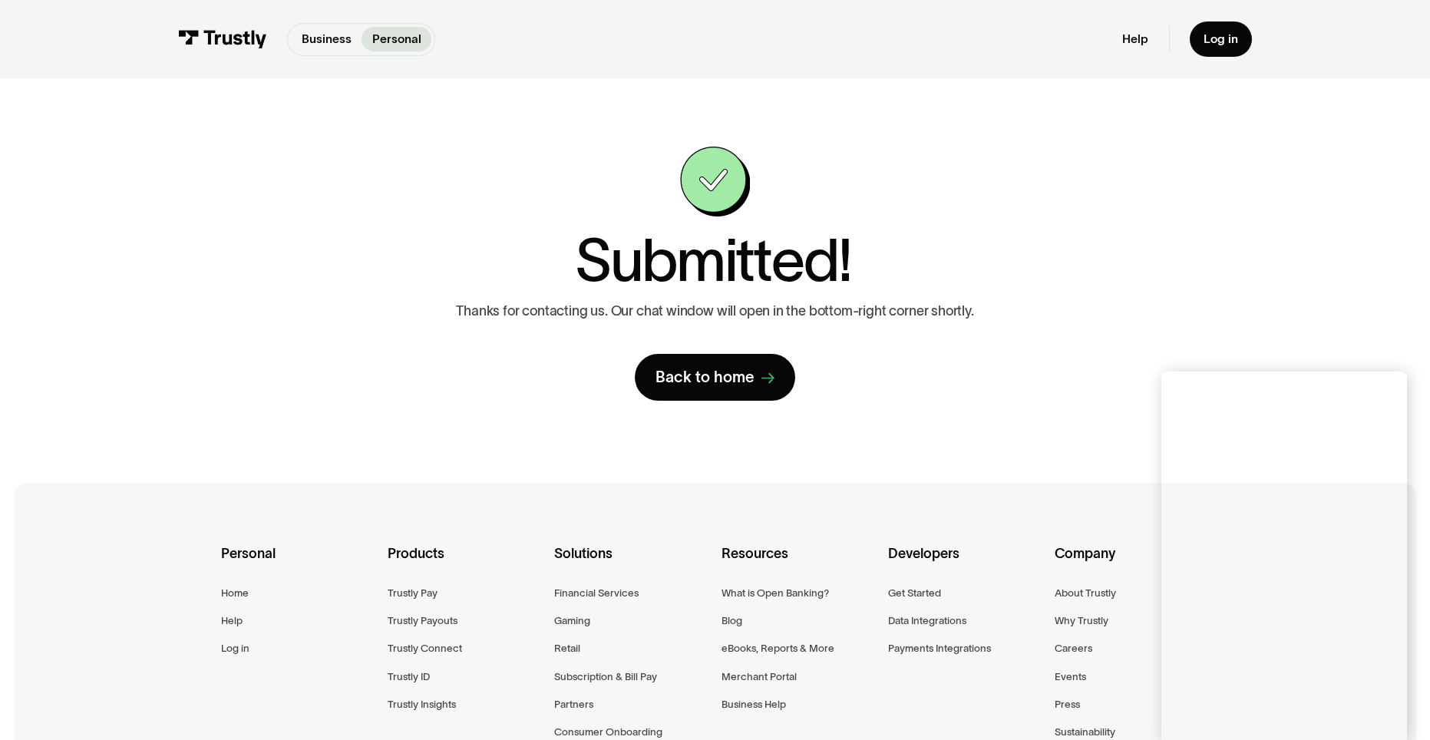
click at [1067, 415] on div "**********" at bounding box center [714, 273] width 1361 height 391
